Goal: Task Accomplishment & Management: Manage account settings

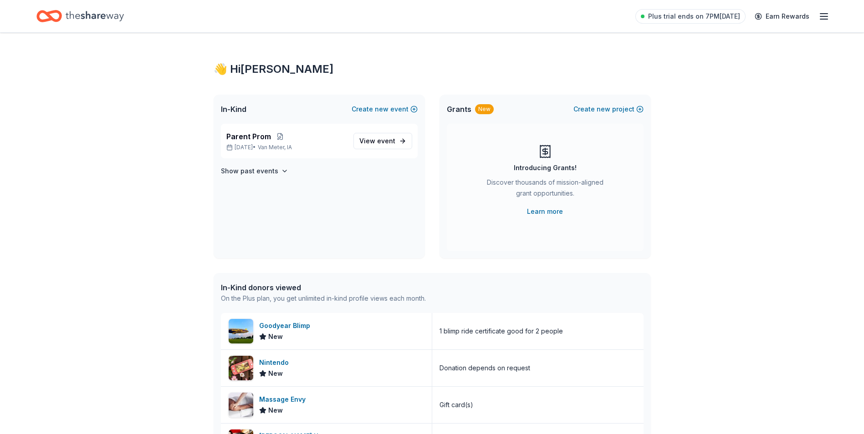
click at [827, 19] on line "button" at bounding box center [823, 19] width 7 height 0
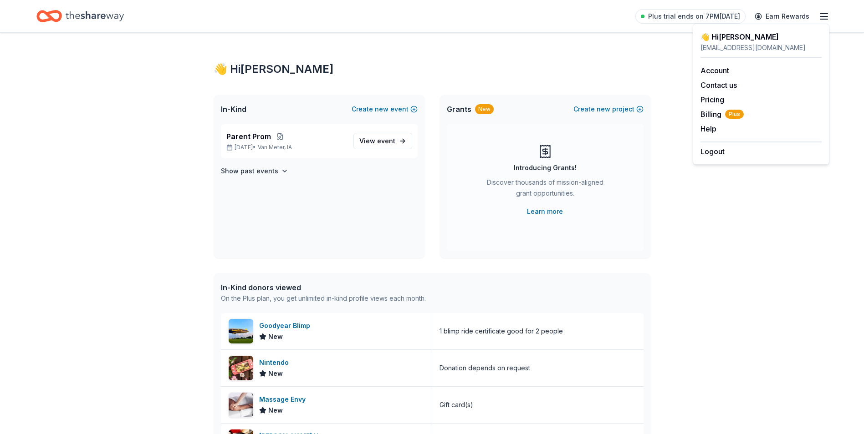
drag, startPoint x: 827, startPoint y: 19, endPoint x: 640, endPoint y: 82, distance: 196.6
click at [640, 81] on div "👋 Hi [PERSON_NAME] In-Kind Create new event Parent Prom [DATE] • Van Meter, IA …" at bounding box center [432, 351] width 466 height 636
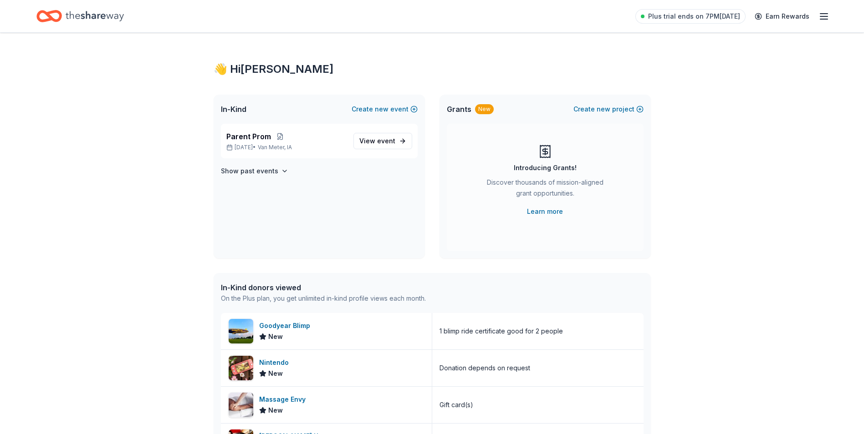
click at [822, 17] on icon "button" at bounding box center [823, 16] width 11 height 11
click at [718, 71] on link "Account" at bounding box center [714, 70] width 29 height 9
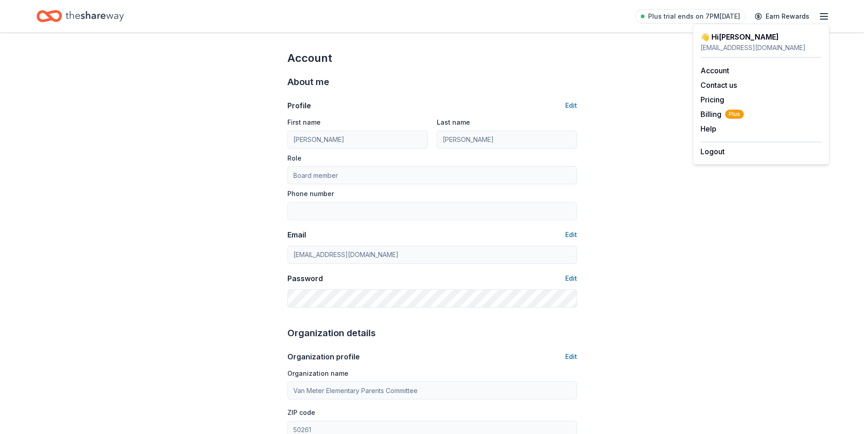
click at [700, 193] on div "Account About me Profile Edit First name [PERSON_NAME] Last name [PERSON_NAME] …" at bounding box center [432, 440] width 864 height 814
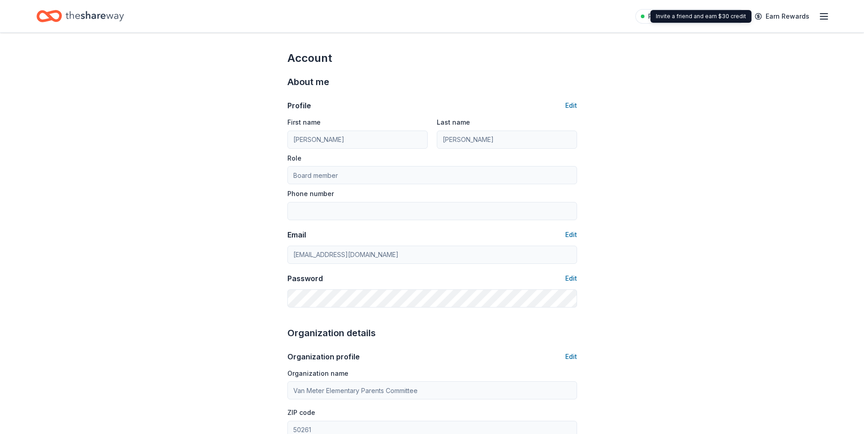
click at [708, 19] on div "Invite a friend and earn $30 credit Invite a friend and earn $30 credit" at bounding box center [700, 16] width 101 height 13
click at [821, 17] on icon "button" at bounding box center [823, 16] width 11 height 11
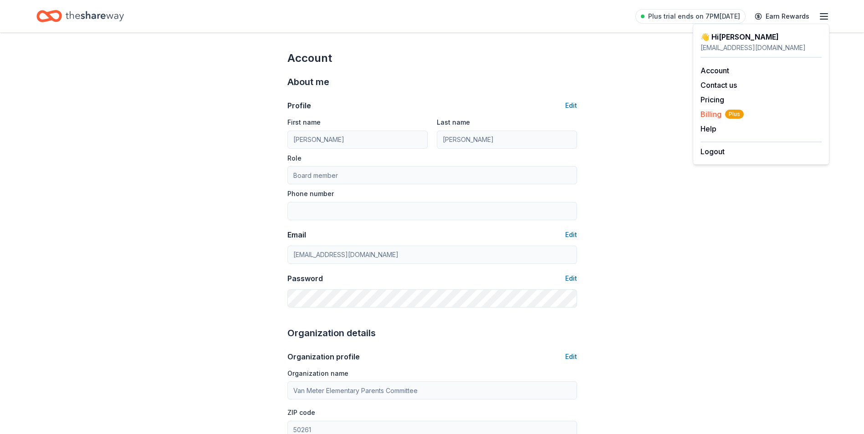
click at [712, 111] on span "Billing Plus" at bounding box center [721, 114] width 43 height 11
